Goal: Task Accomplishment & Management: Use online tool/utility

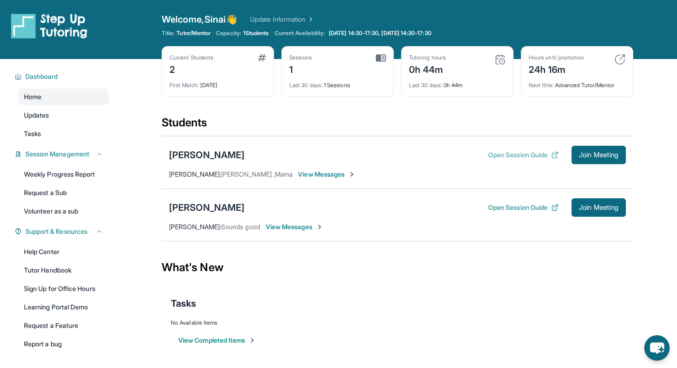
click at [501, 155] on button "Open Session Guide" at bounding box center [523, 154] width 70 height 9
click at [212, 153] on div "[PERSON_NAME]" at bounding box center [207, 154] width 76 height 13
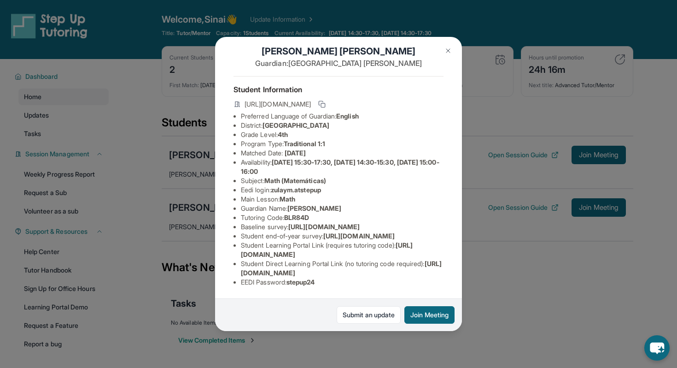
scroll to position [75, 0]
click at [447, 49] on img at bounding box center [448, 50] width 7 height 7
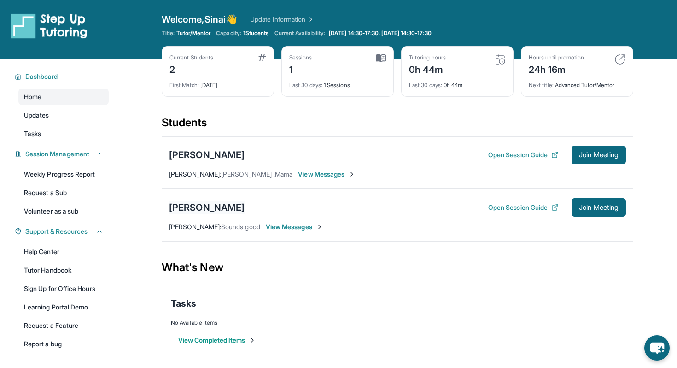
click at [195, 201] on div "[PERSON_NAME]" at bounding box center [207, 207] width 76 height 13
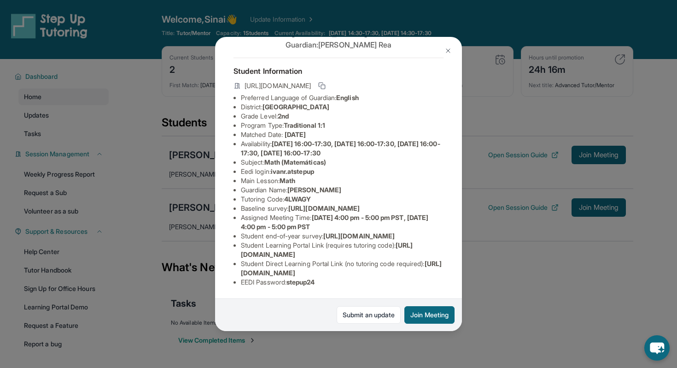
scroll to position [93, 0]
click at [452, 48] on img at bounding box center [448, 50] width 7 height 7
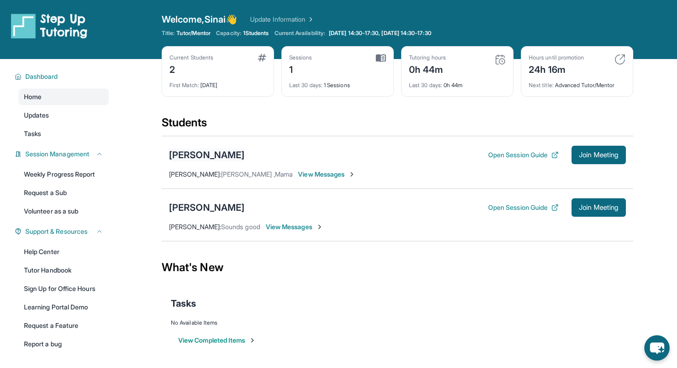
click at [214, 156] on div "[PERSON_NAME]" at bounding box center [207, 154] width 76 height 13
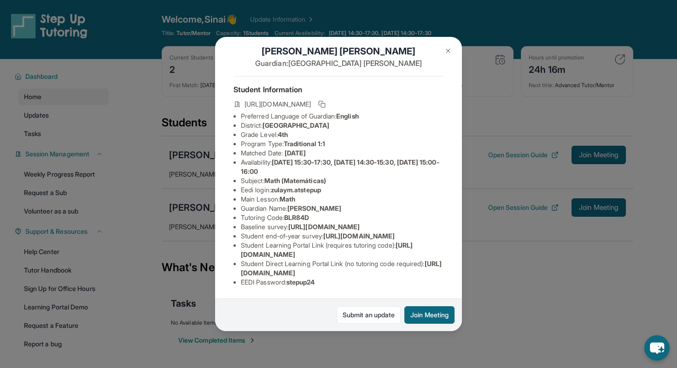
scroll to position [60, 0]
click at [284, 121] on span "[GEOGRAPHIC_DATA]" at bounding box center [296, 125] width 67 height 8
copy span "Berryessa"
click at [452, 50] on button at bounding box center [448, 50] width 18 height 18
